Goal: Task Accomplishment & Management: Complete application form

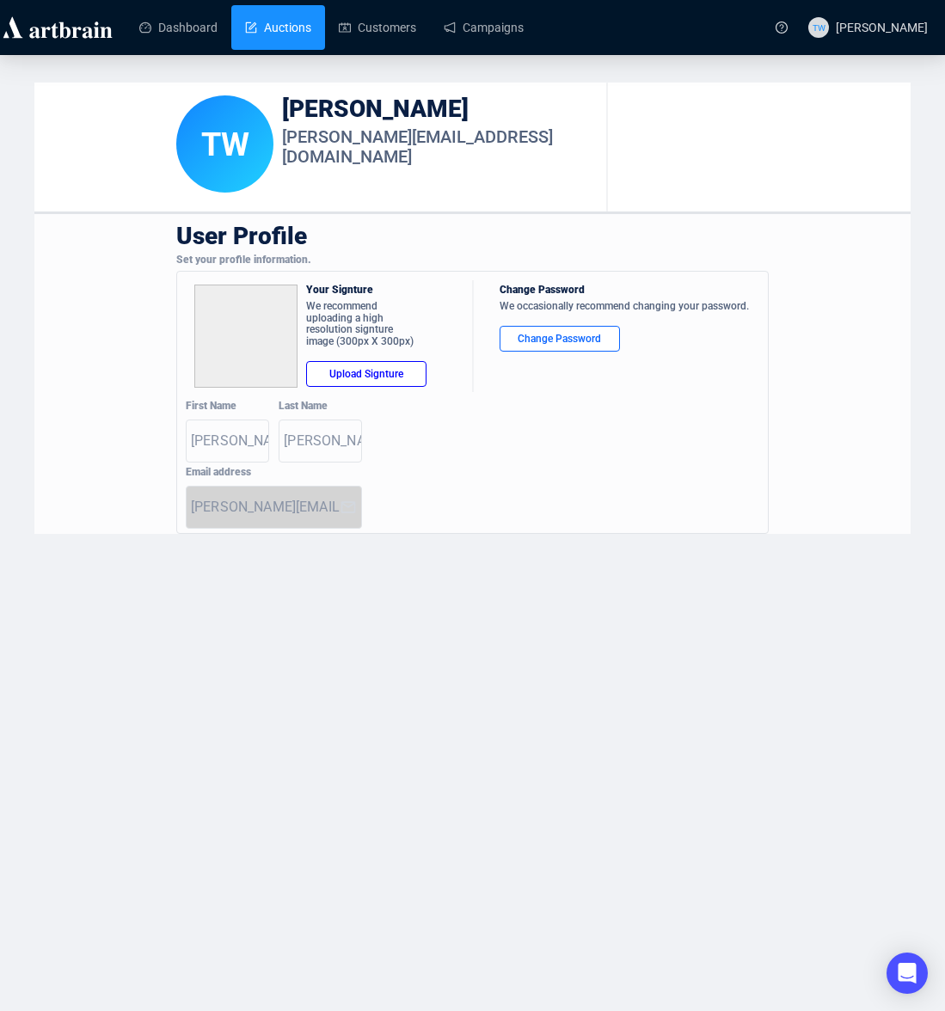
click at [266, 26] on link "Auctions" at bounding box center [278, 27] width 66 height 45
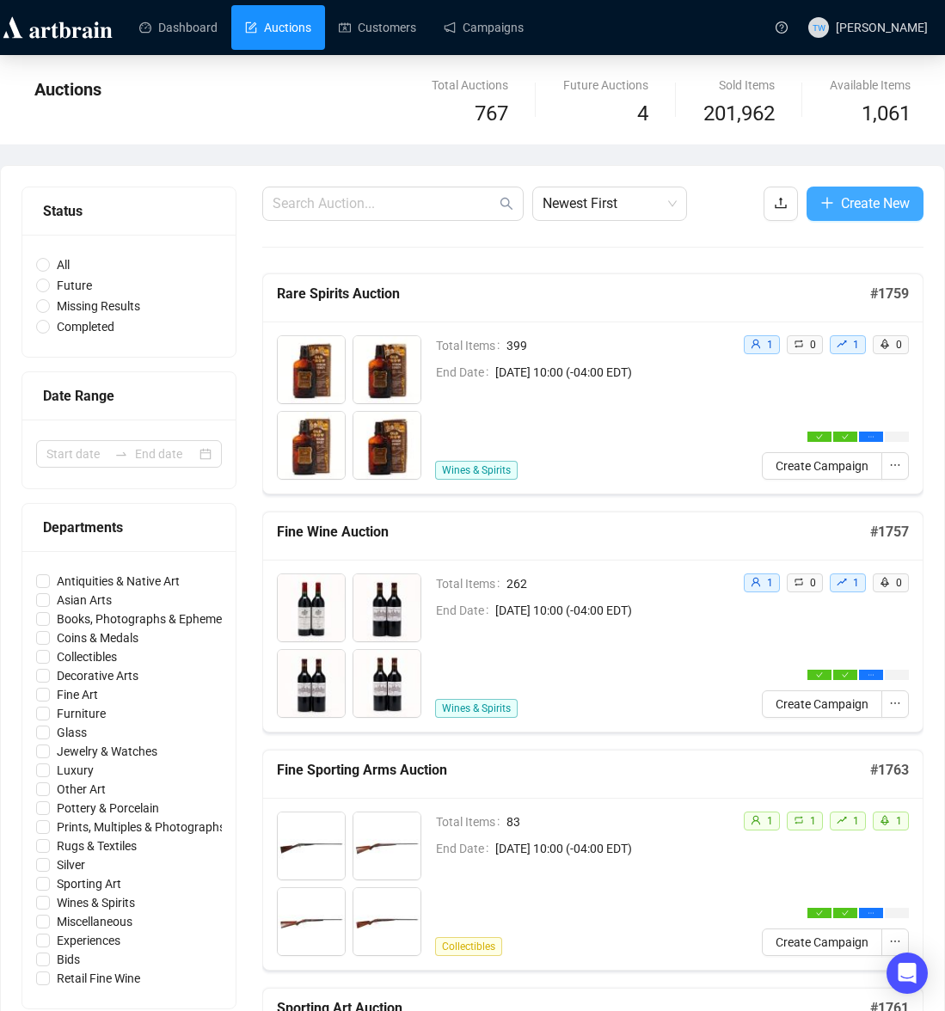
click at [859, 205] on span "Create New" at bounding box center [875, 203] width 69 height 21
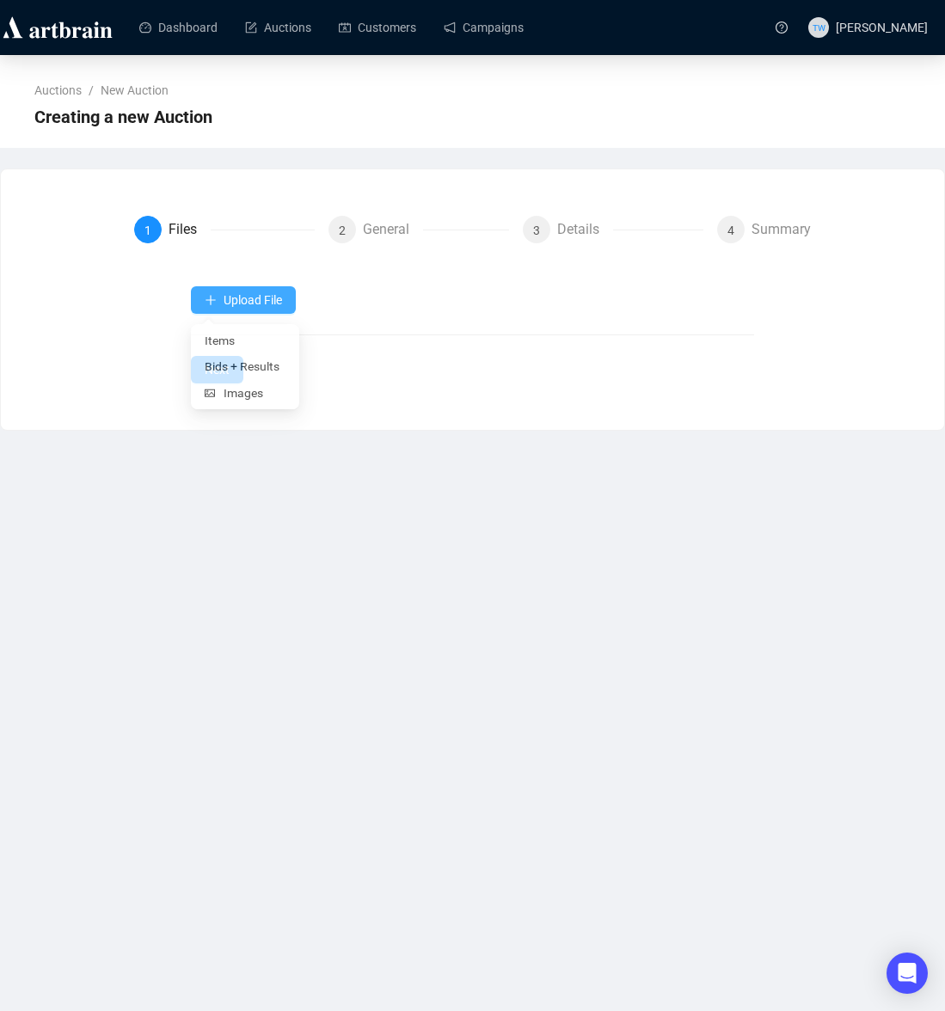
click at [253, 302] on span "Upload File" at bounding box center [253, 300] width 58 height 14
click at [240, 340] on span "Items" at bounding box center [245, 341] width 81 height 19
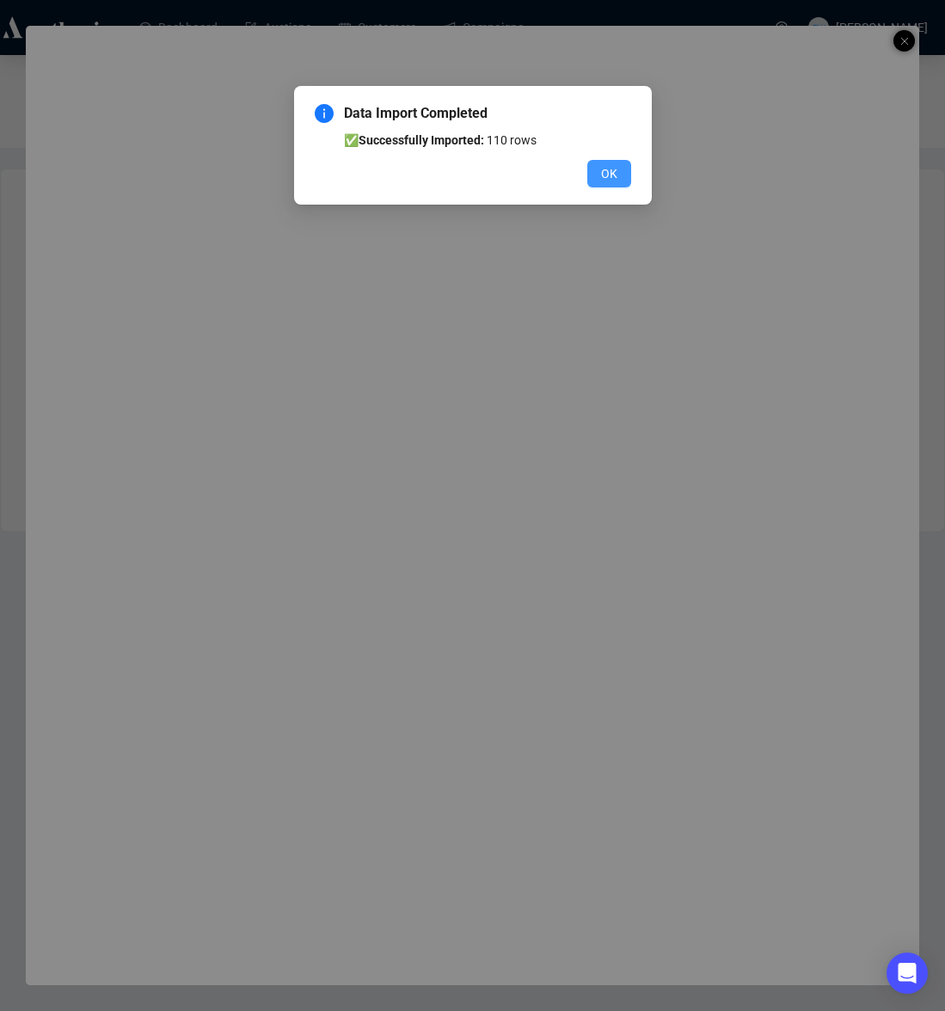
click at [614, 170] on span "OK" at bounding box center [609, 173] width 16 height 19
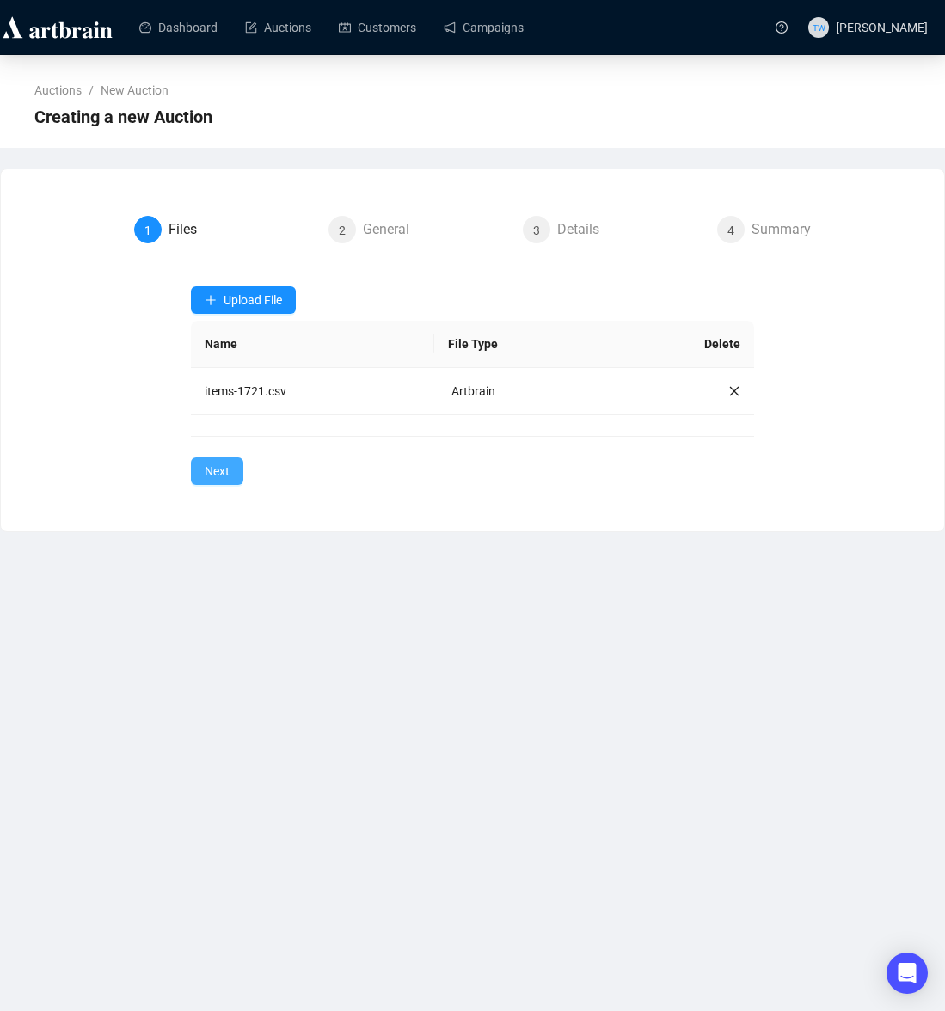
click at [223, 468] on span "Next" at bounding box center [217, 471] width 25 height 19
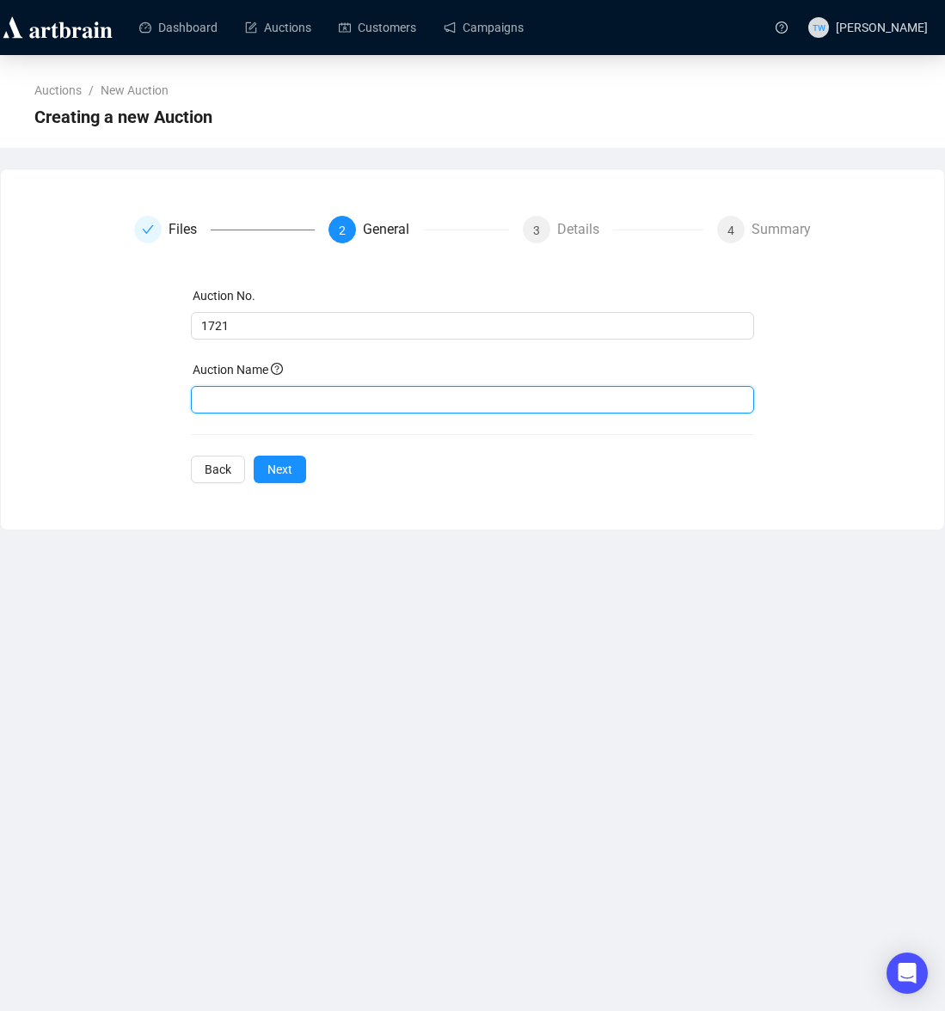
click at [301, 397] on input "text" at bounding box center [473, 400] width 564 height 28
paste input "Fine Art Auction"
click at [204, 401] on input "Fine Art Auction" at bounding box center [473, 400] width 564 height 28
type input "Fine Art Auction"
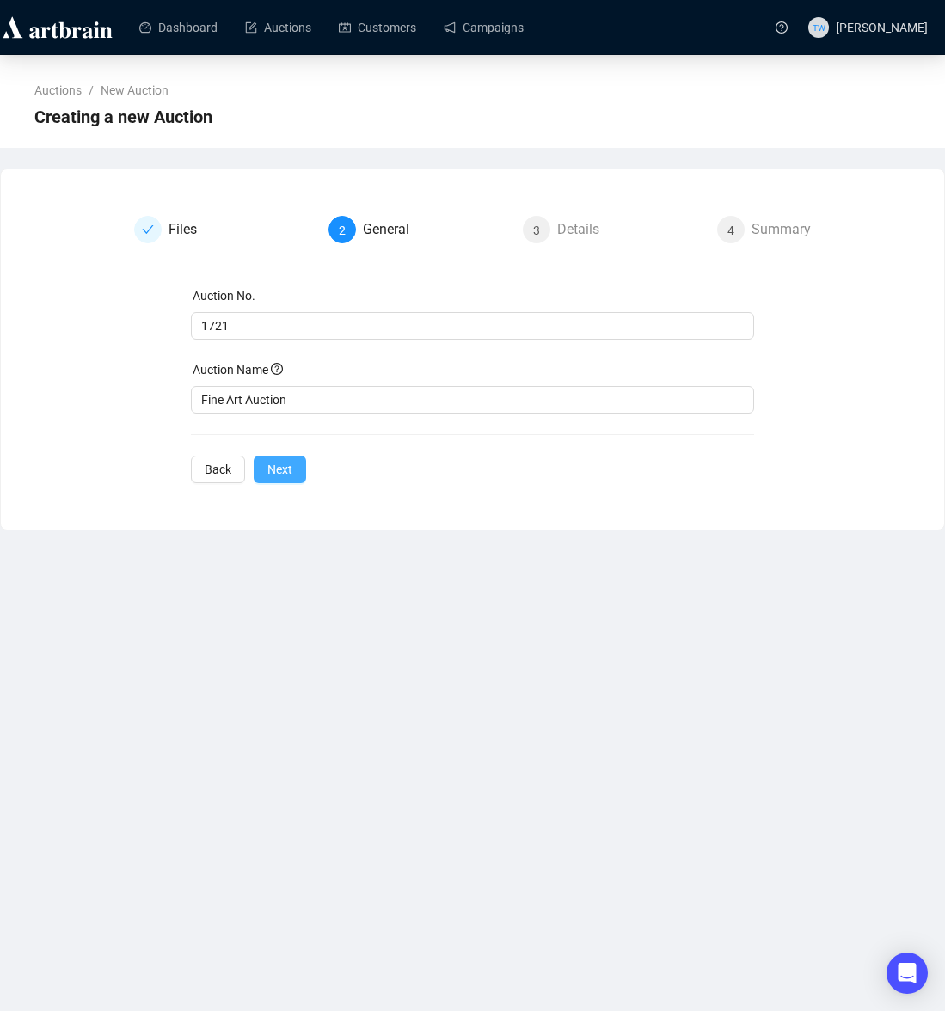
click at [291, 460] on span "Next" at bounding box center [279, 469] width 25 height 19
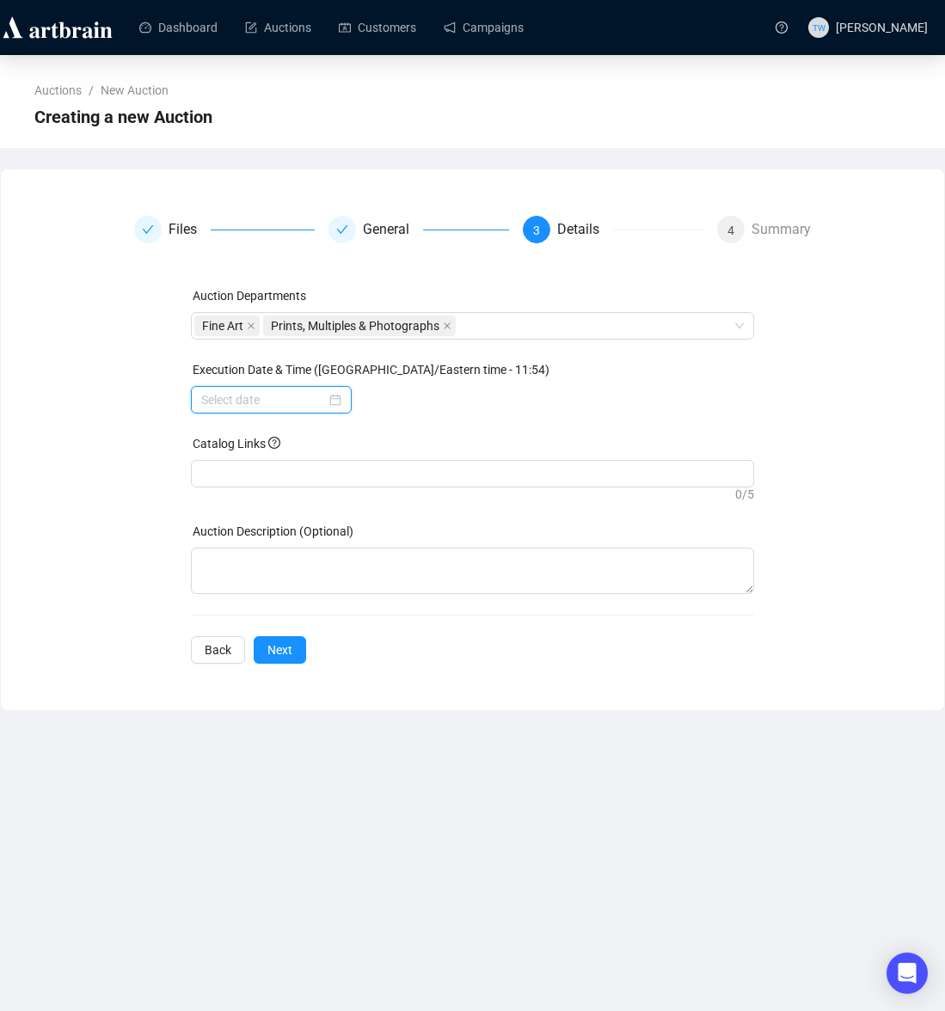
click at [285, 398] on input at bounding box center [263, 399] width 125 height 19
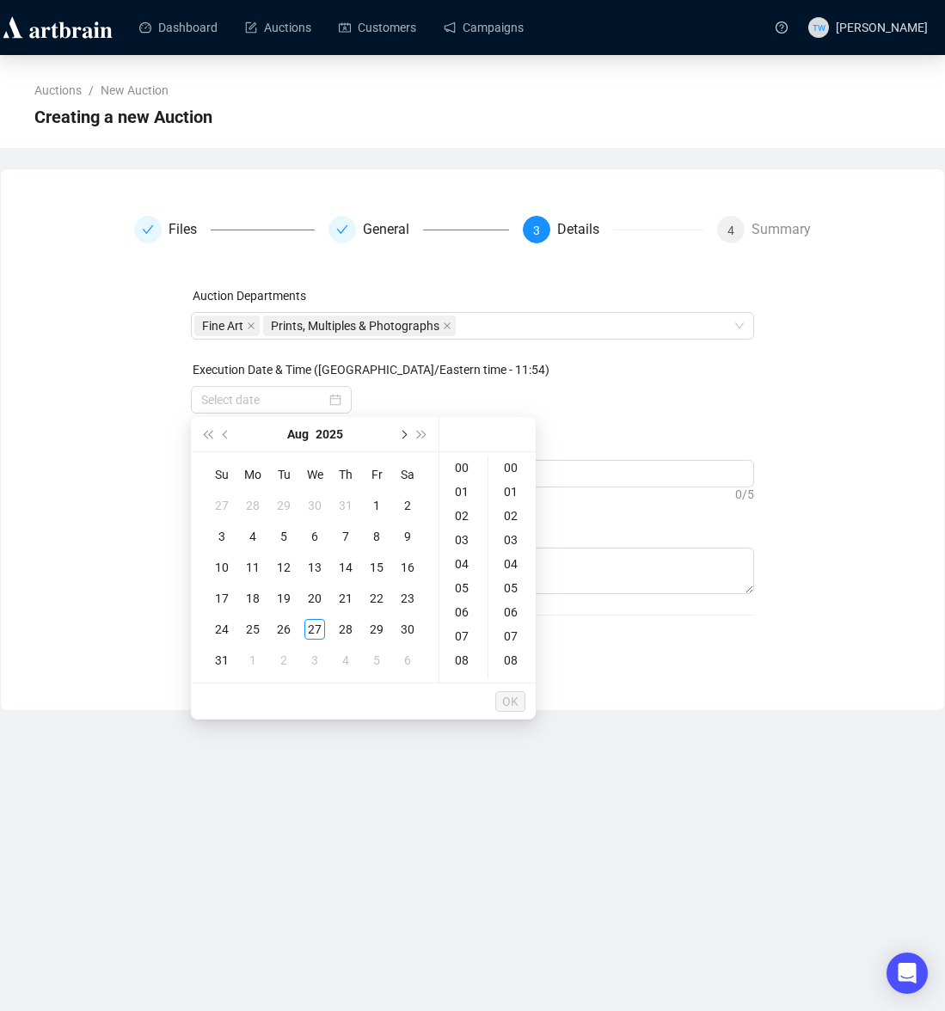
click at [396, 429] on button "Next month (PageDown)" at bounding box center [402, 434] width 19 height 34
click at [321, 530] on div "10" at bounding box center [314, 536] width 21 height 21
click at [461, 659] on div "10" at bounding box center [463, 665] width 41 height 24
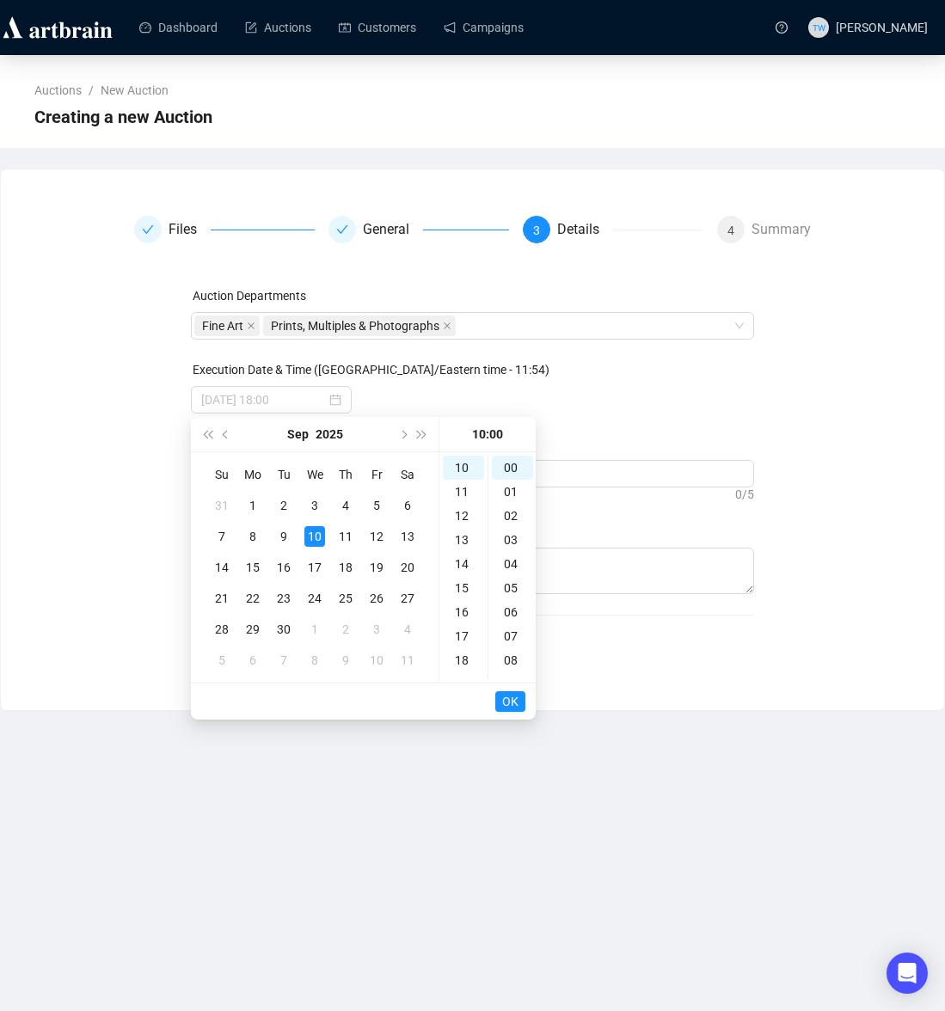
type input "[DATE] 10:00"
click at [512, 696] on span "OK" at bounding box center [510, 701] width 16 height 33
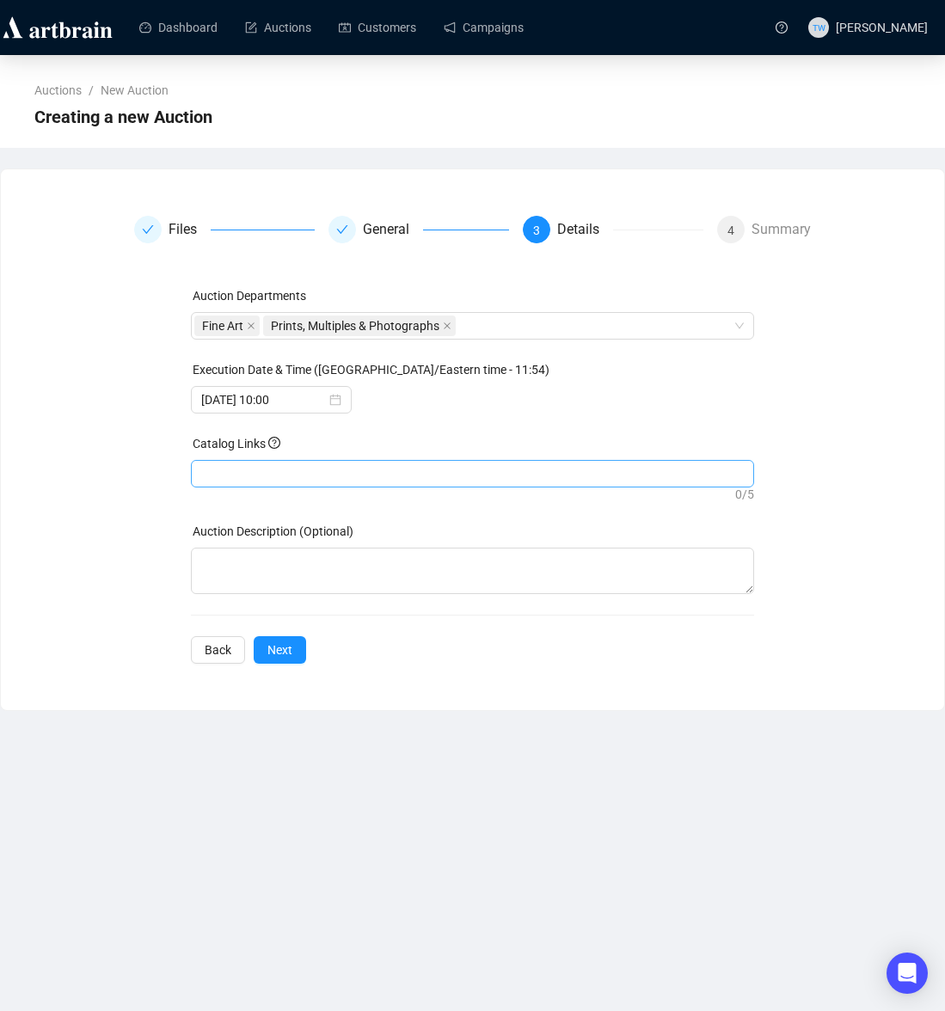
click at [260, 473] on div at bounding box center [472, 474] width 557 height 24
paste input "[URL][DOMAIN_NAME]"
type input "[URL][DOMAIN_NAME]"
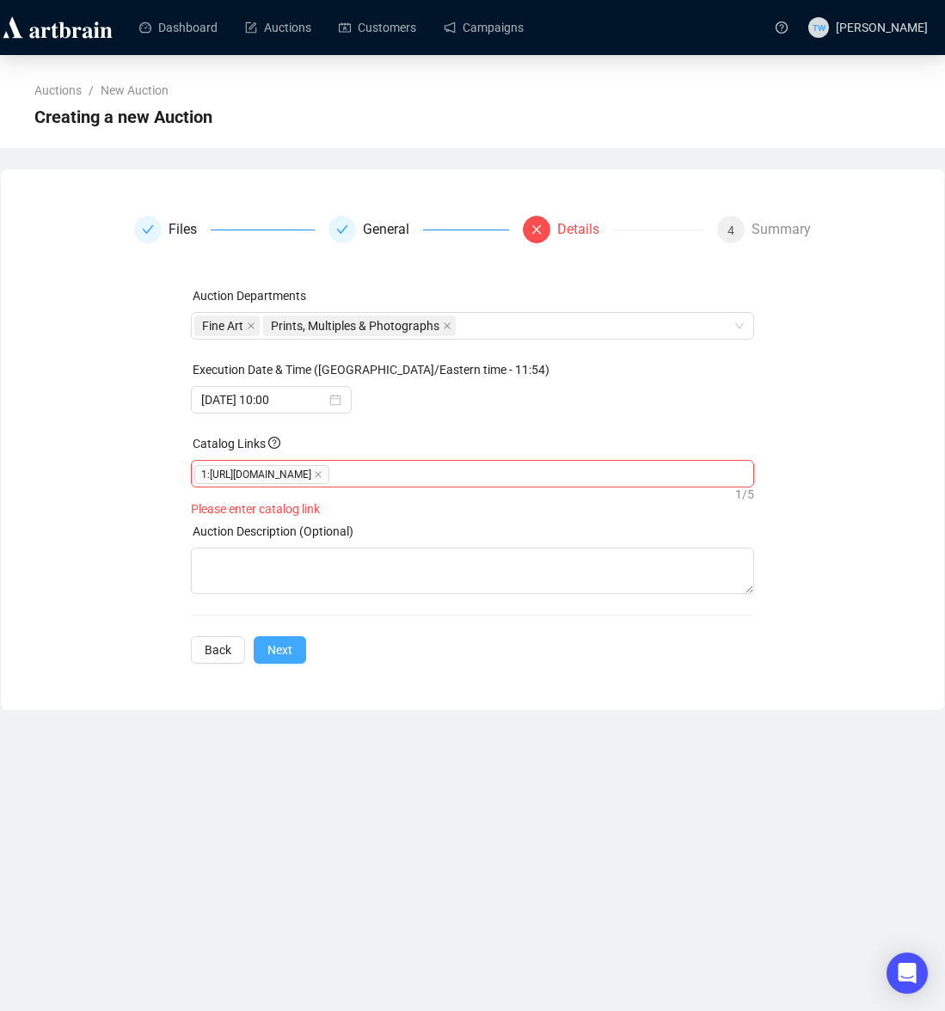
click at [288, 654] on span "Next" at bounding box center [279, 649] width 25 height 19
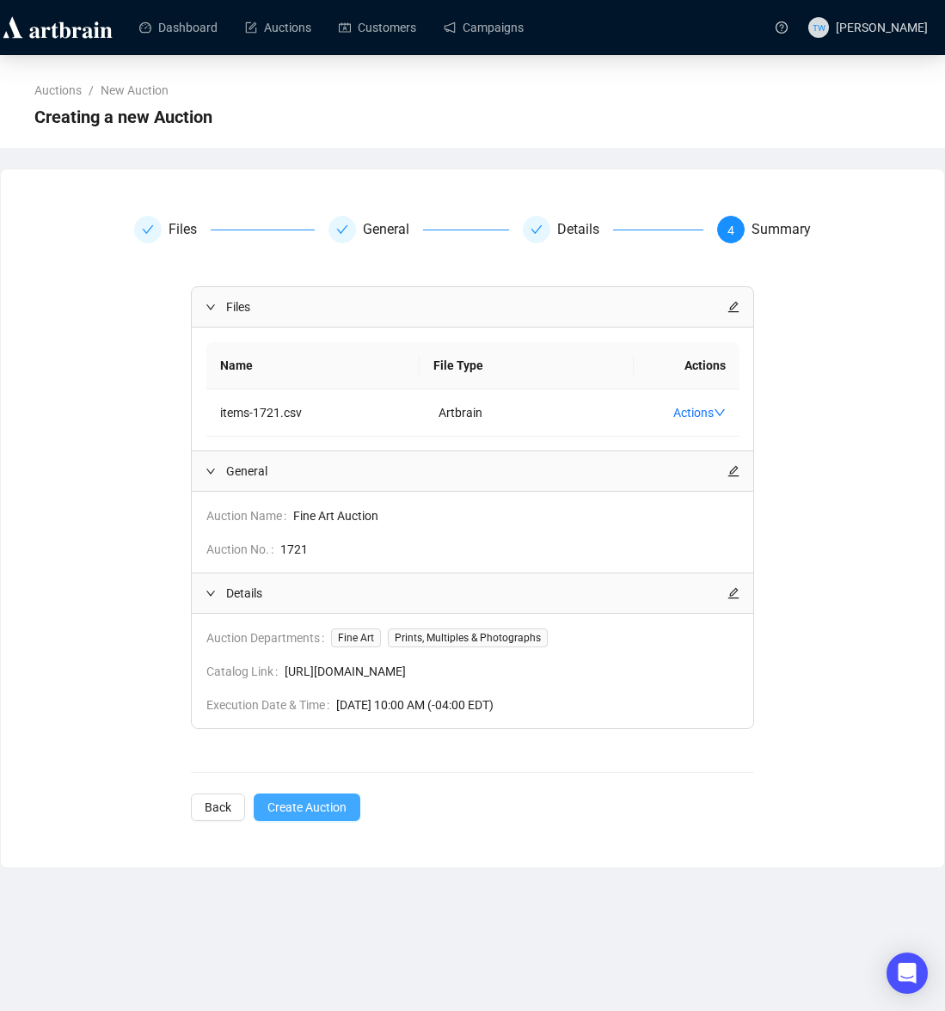
click at [301, 800] on span "Create Auction" at bounding box center [306, 807] width 79 height 19
